Goal: Task Accomplishment & Management: Use online tool/utility

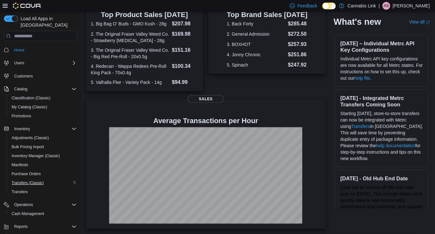
scroll to position [46, 0]
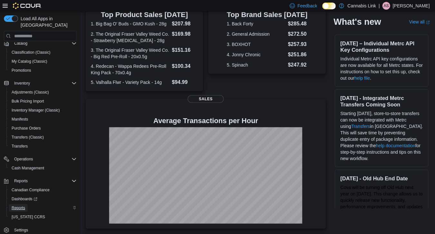
click at [21, 206] on span "Reports" at bounding box center [19, 208] width 14 height 5
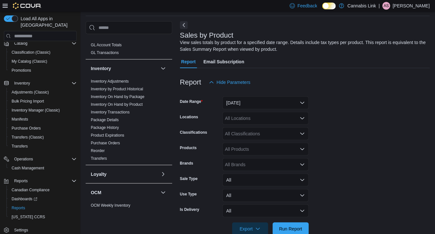
scroll to position [180, 0]
click at [103, 150] on link "Reorder" at bounding box center [98, 150] width 14 height 5
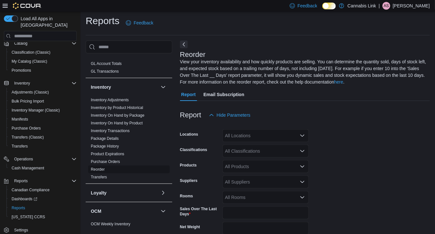
scroll to position [35, 0]
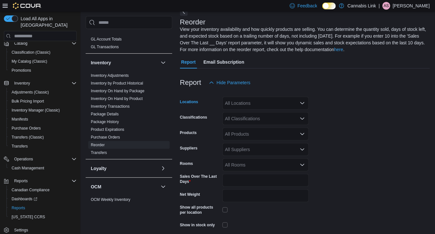
click at [227, 103] on div "All Locations" at bounding box center [266, 103] width 86 height 13
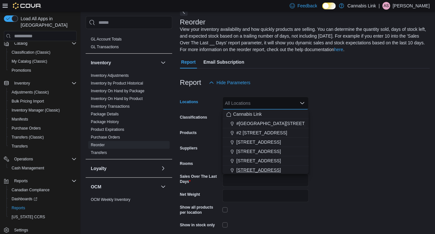
click at [259, 170] on span "[STREET_ADDRESS]" at bounding box center [258, 170] width 44 height 6
click at [341, 151] on form "Locations [STREET_ADDRESS] Selected. [STREET_ADDRESS] W. Press Backspace to del…" at bounding box center [305, 168] width 250 height 159
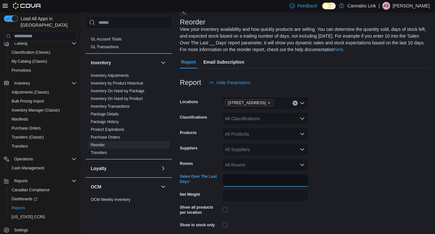
drag, startPoint x: 235, startPoint y: 179, endPoint x: 221, endPoint y: 180, distance: 14.2
click at [221, 180] on div "Sales Over The Last Days *" at bounding box center [244, 180] width 129 height 13
click at [233, 184] on input "*" at bounding box center [266, 180] width 86 height 13
type input "*"
type input "**"
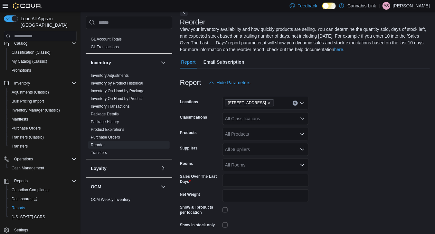
click at [324, 162] on form "Locations [STREET_ADDRESS] Classifications All Classifications Products All Pro…" at bounding box center [305, 168] width 250 height 159
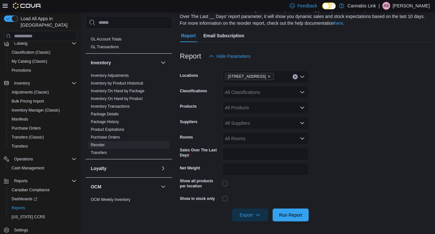
click at [270, 128] on div "All Suppliers" at bounding box center [266, 123] width 86 height 13
type input "***"
click at [271, 132] on span "OCS" at bounding box center [265, 134] width 79 height 6
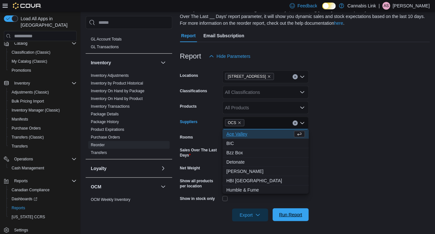
click at [290, 213] on span "Run Report" at bounding box center [290, 215] width 23 height 6
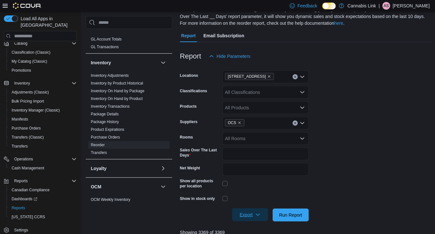
click at [238, 213] on span "Export" at bounding box center [250, 215] width 28 height 13
click at [253, 174] on span "Export to Excel" at bounding box center [251, 176] width 29 height 5
